Goal: Check status: Check status

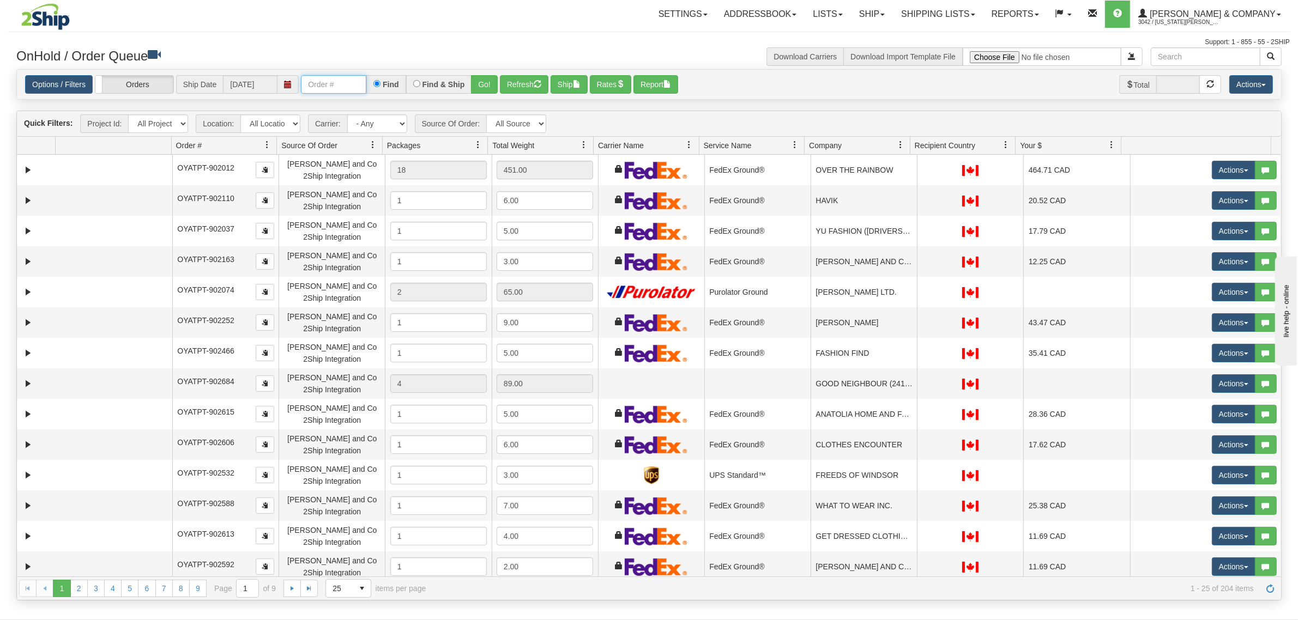
click at [338, 84] on input "text" at bounding box center [333, 84] width 65 height 19
type input "OYATPT-903431"
click at [492, 79] on button "Go!" at bounding box center [484, 84] width 27 height 19
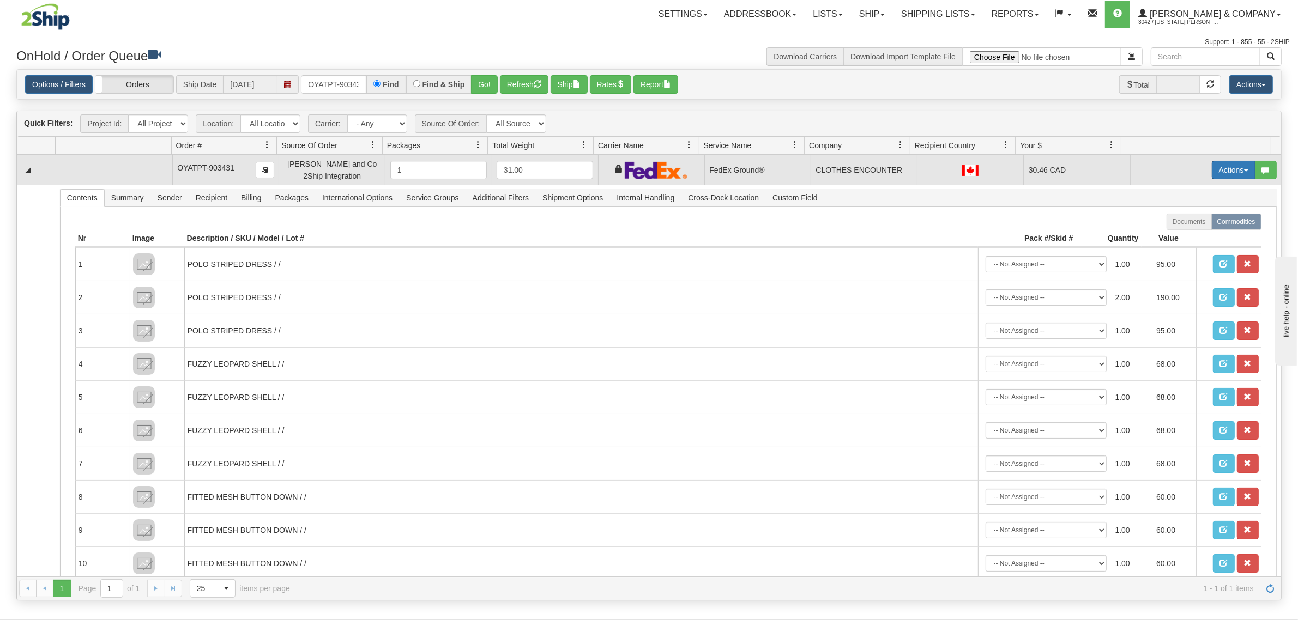
click at [1221, 171] on button "Actions" at bounding box center [1234, 170] width 44 height 19
click at [1186, 229] on link "Ship" at bounding box center [1210, 233] width 87 height 14
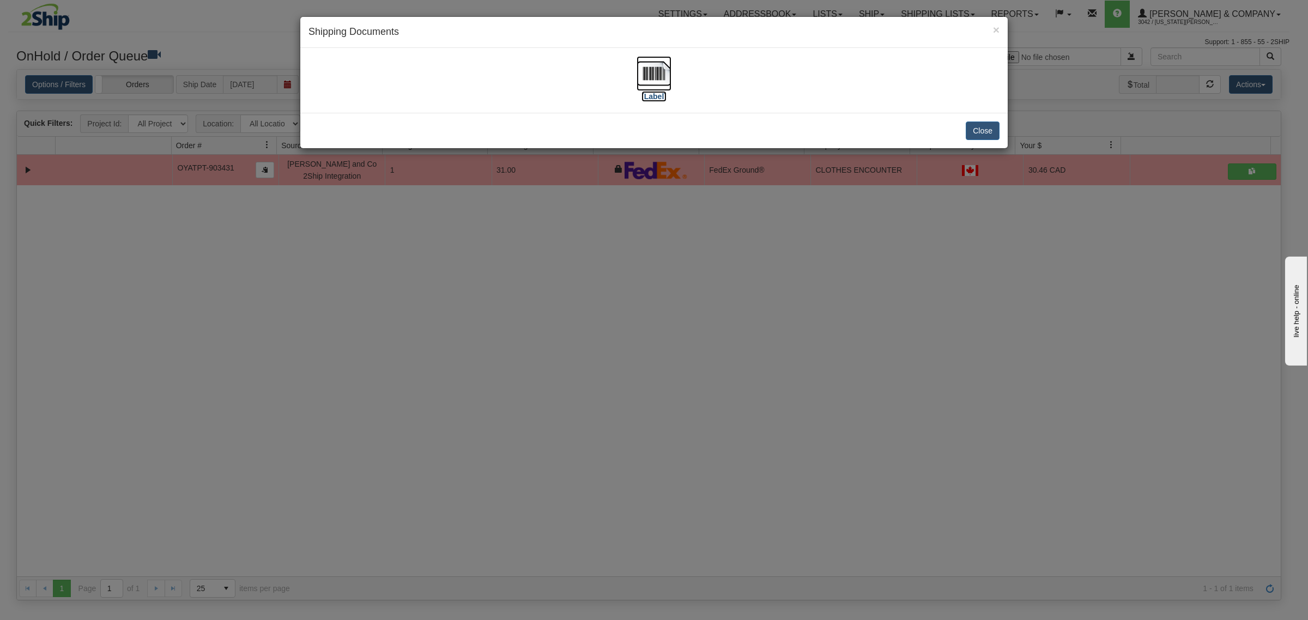
click at [647, 72] on img at bounding box center [654, 73] width 35 height 35
click at [985, 129] on button "Close" at bounding box center [983, 131] width 34 height 19
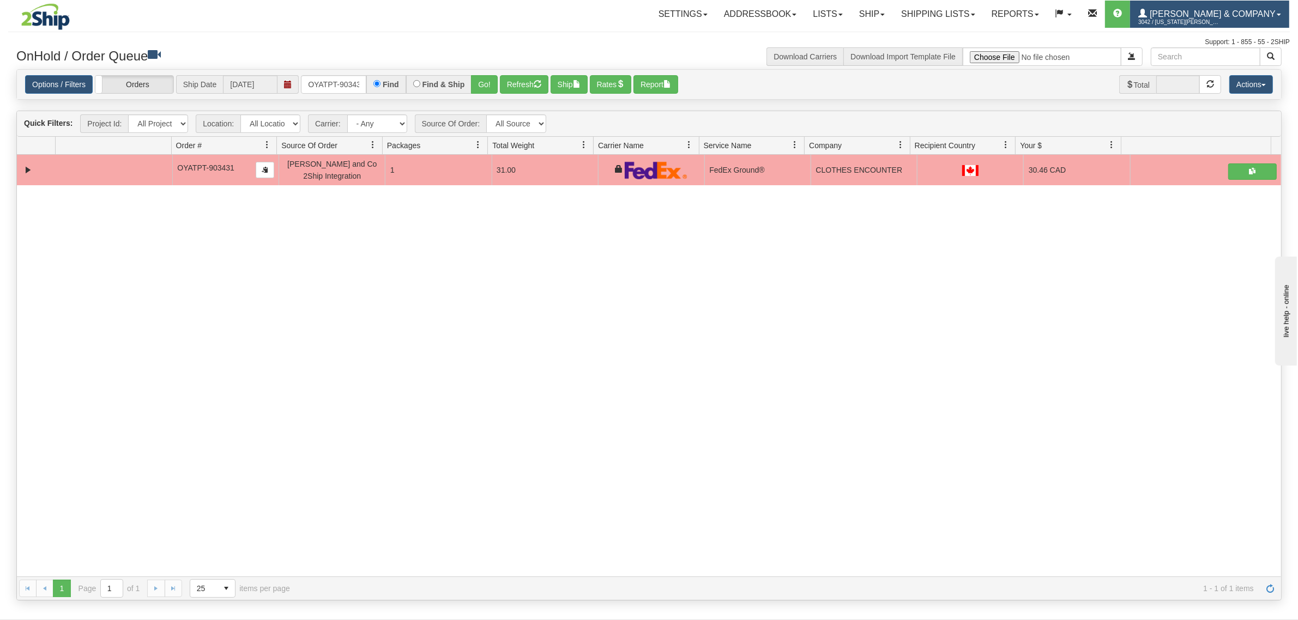
click at [1220, 22] on span "3042 / Montana Yates" at bounding box center [1179, 22] width 82 height 11
click at [1234, 63] on link "LOG OUT" at bounding box center [1233, 66] width 110 height 14
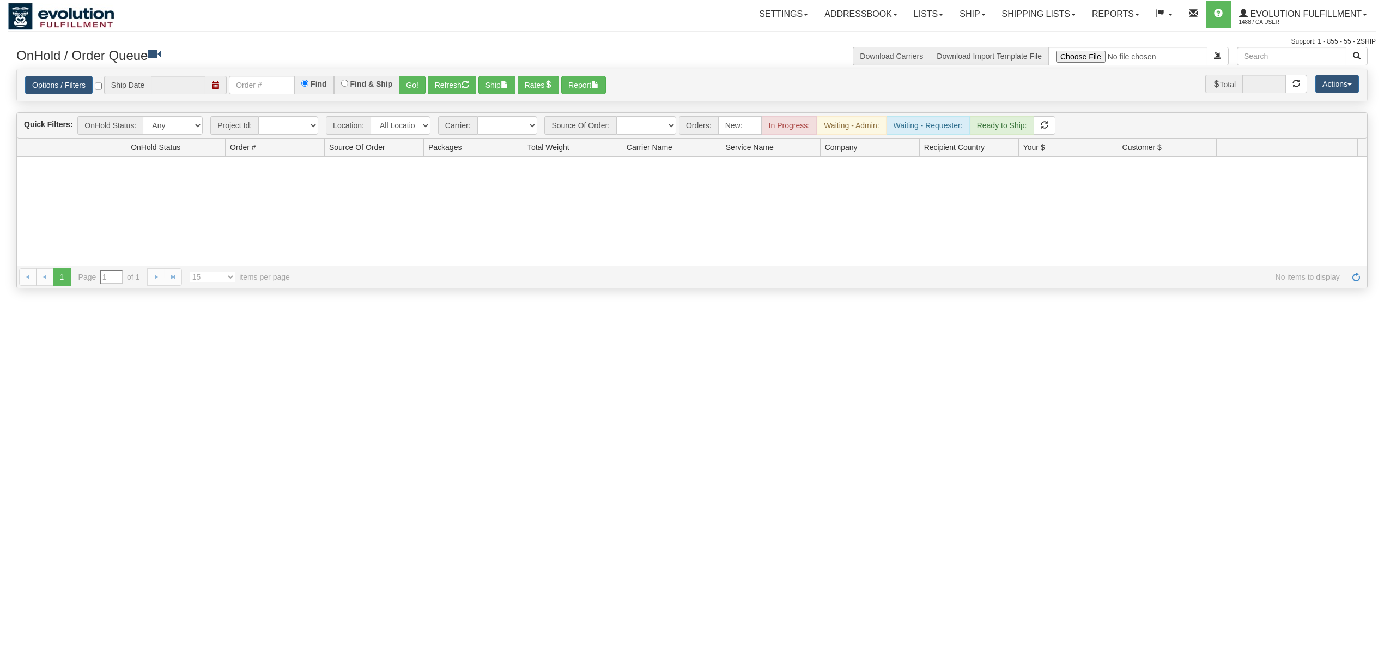
type input "[DATE]"
